Goal: Find specific page/section: Find specific page/section

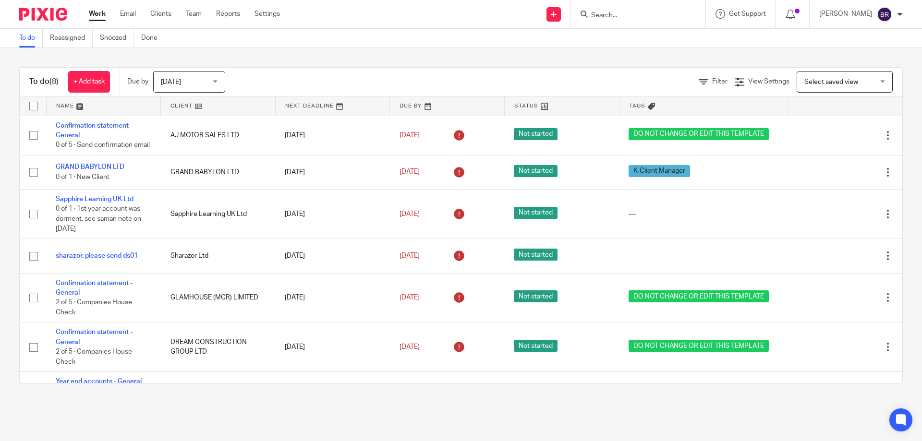
click at [638, 17] on input "Search" at bounding box center [633, 16] width 86 height 9
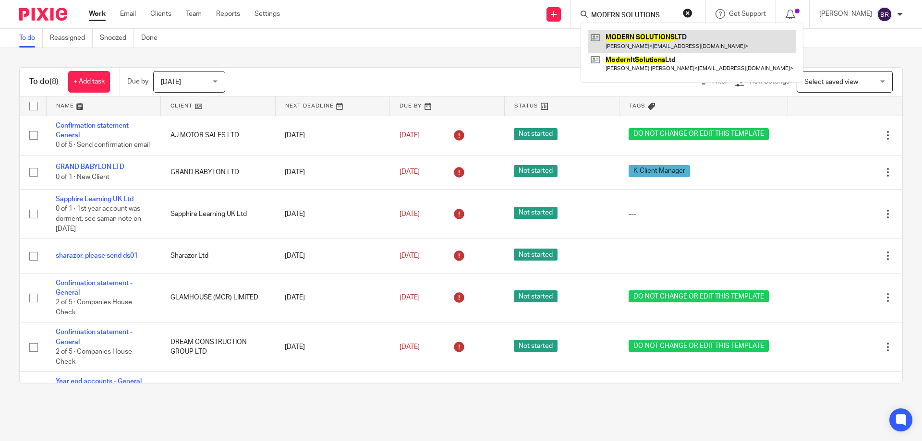
type input "MODERN SOLUTIONS"
click at [644, 34] on link at bounding box center [691, 41] width 207 height 22
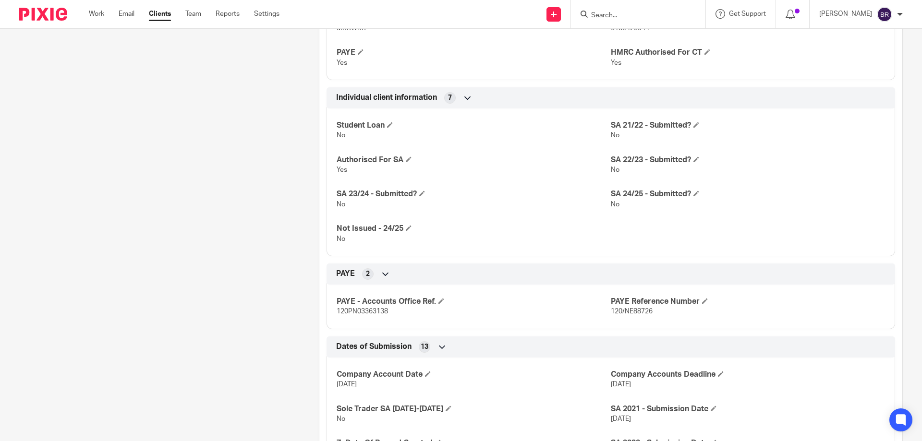
scroll to position [576, 0]
click at [635, 313] on span "120/NE88726" at bounding box center [632, 311] width 42 height 7
copy div "120/NE88726 Bookkeeping Notes 3"
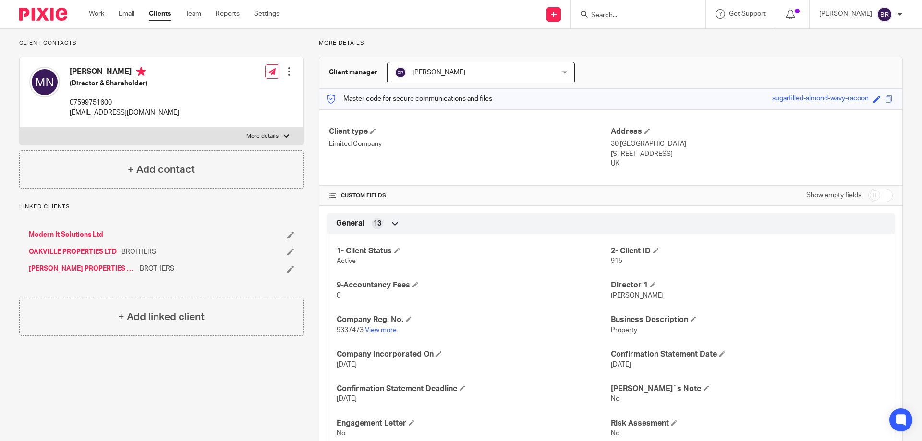
scroll to position [0, 0]
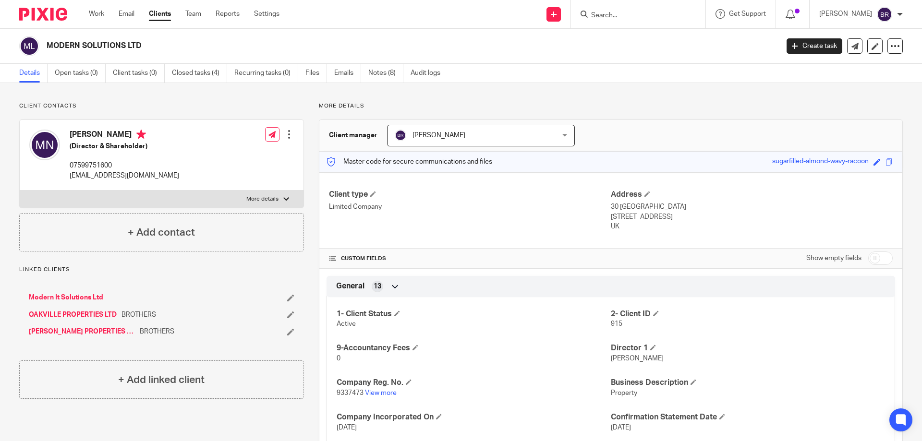
click at [70, 296] on link "Modern It Solutions Ltd" at bounding box center [66, 298] width 74 height 10
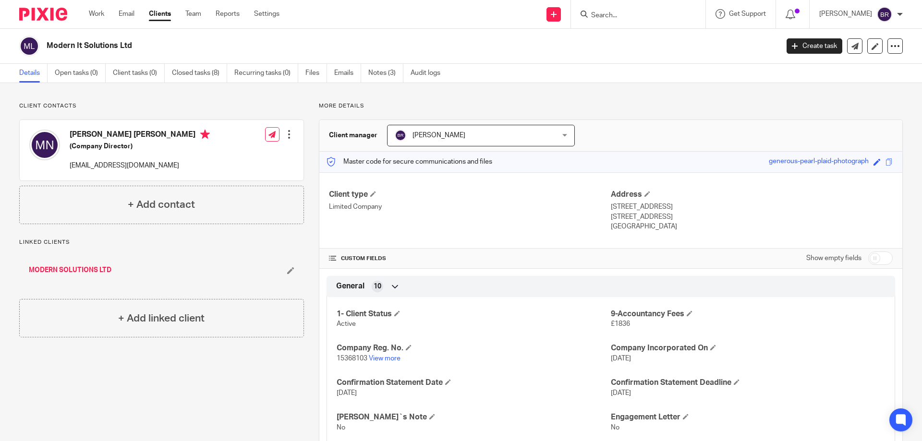
click at [117, 163] on p "[EMAIL_ADDRESS][DOMAIN_NAME]" at bounding box center [140, 166] width 140 height 10
copy div "[EMAIL_ADDRESS][DOMAIN_NAME]"
